Goal: Download file/media

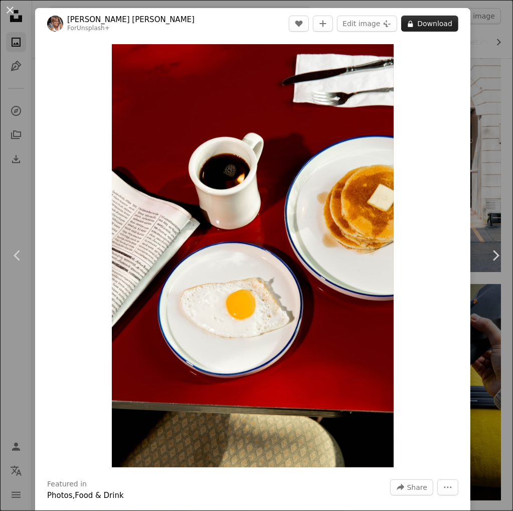
scroll to position [5317, 0]
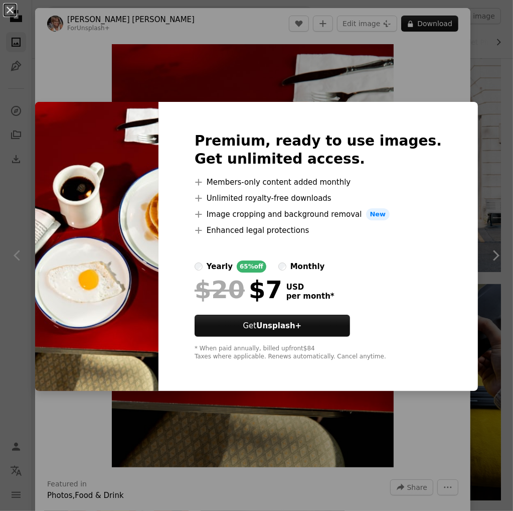
click at [303, 65] on div "An X shape Premium, ready to use images. Get unlimited access. A plus sign Memb…" at bounding box center [256, 255] width 513 height 511
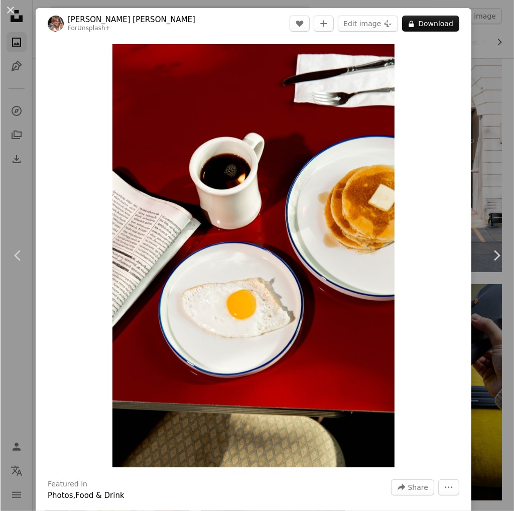
scroll to position [5321, 0]
